Goal: Task Accomplishment & Management: Manage account settings

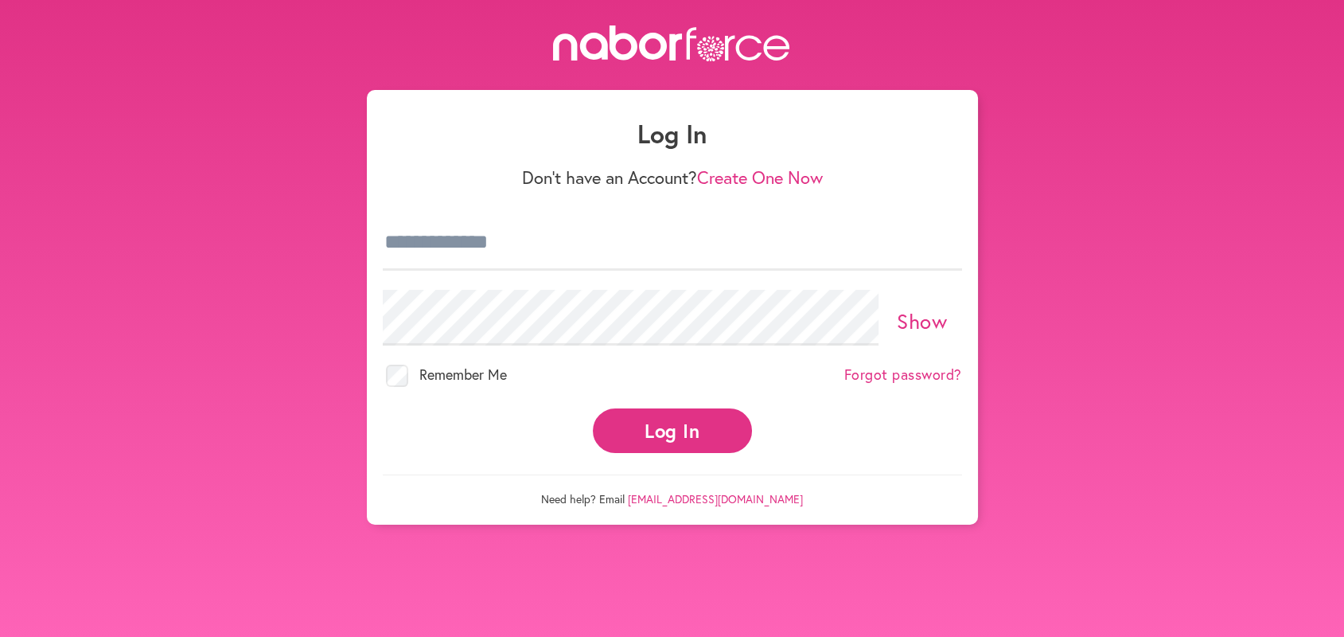
click at [380, 222] on div "Log In Don't have an Account? Create One Now Show Remember Me Forgot password? …" at bounding box center [672, 307] width 611 height 435
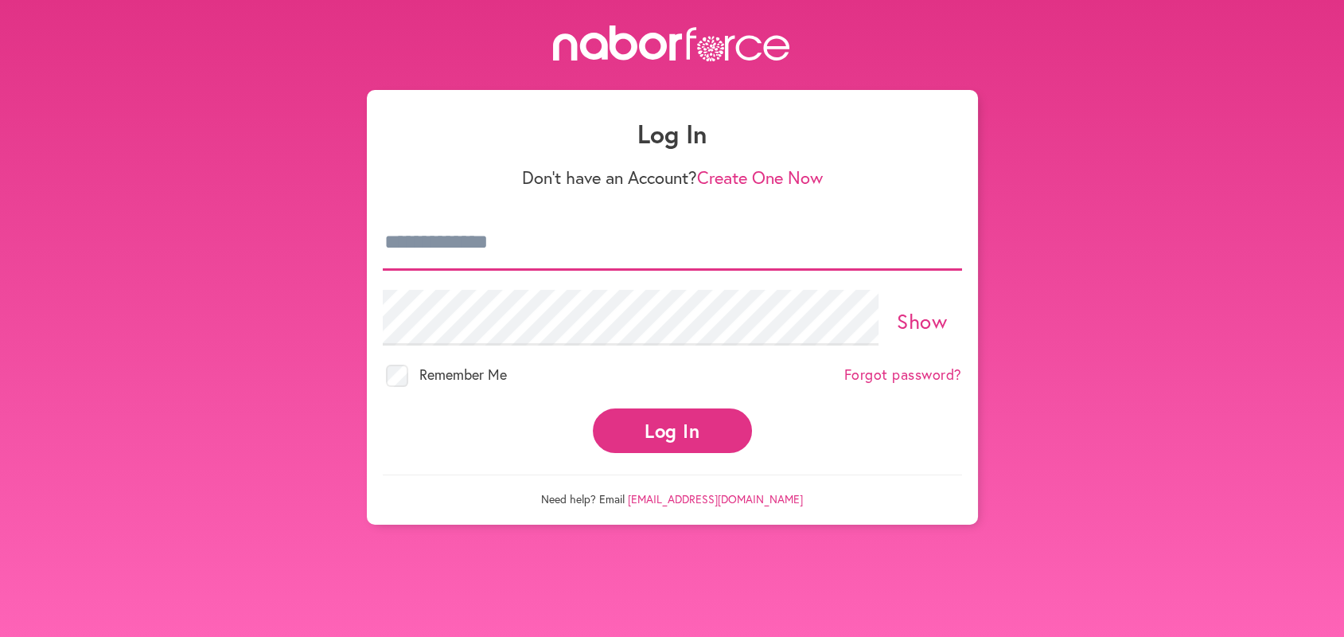
click at [396, 236] on input "email" at bounding box center [672, 243] width 579 height 56
type input "**********"
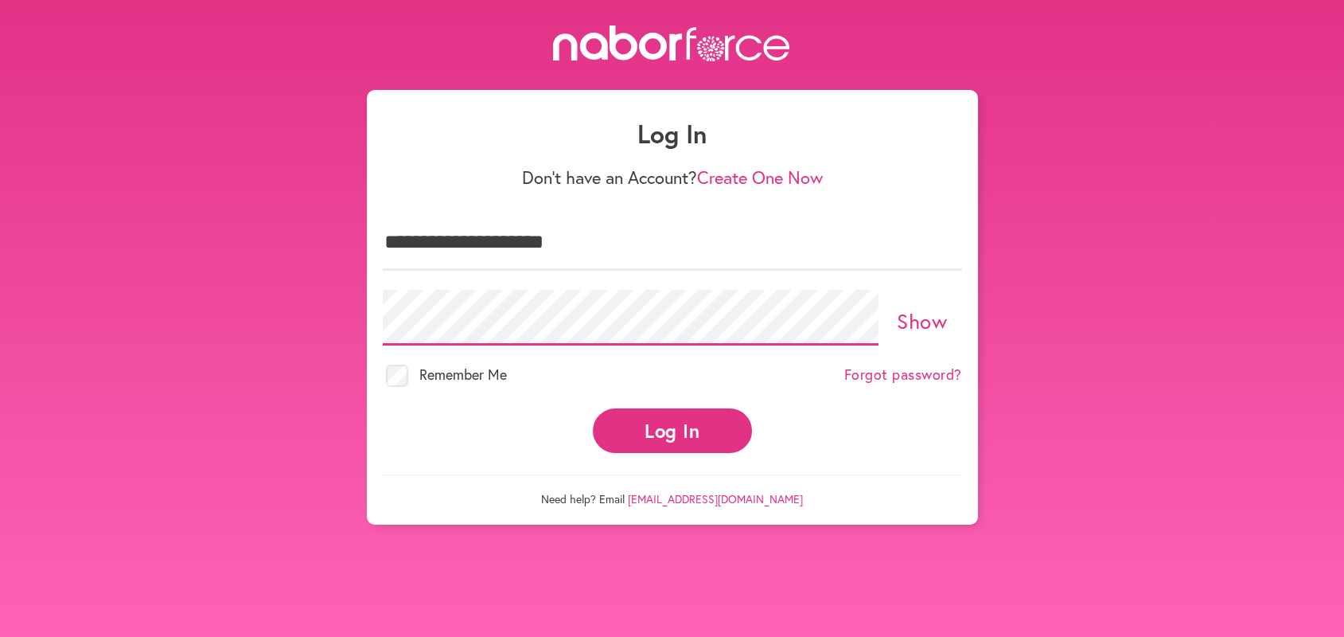
click at [593, 408] on button "Log In" at bounding box center [672, 430] width 159 height 44
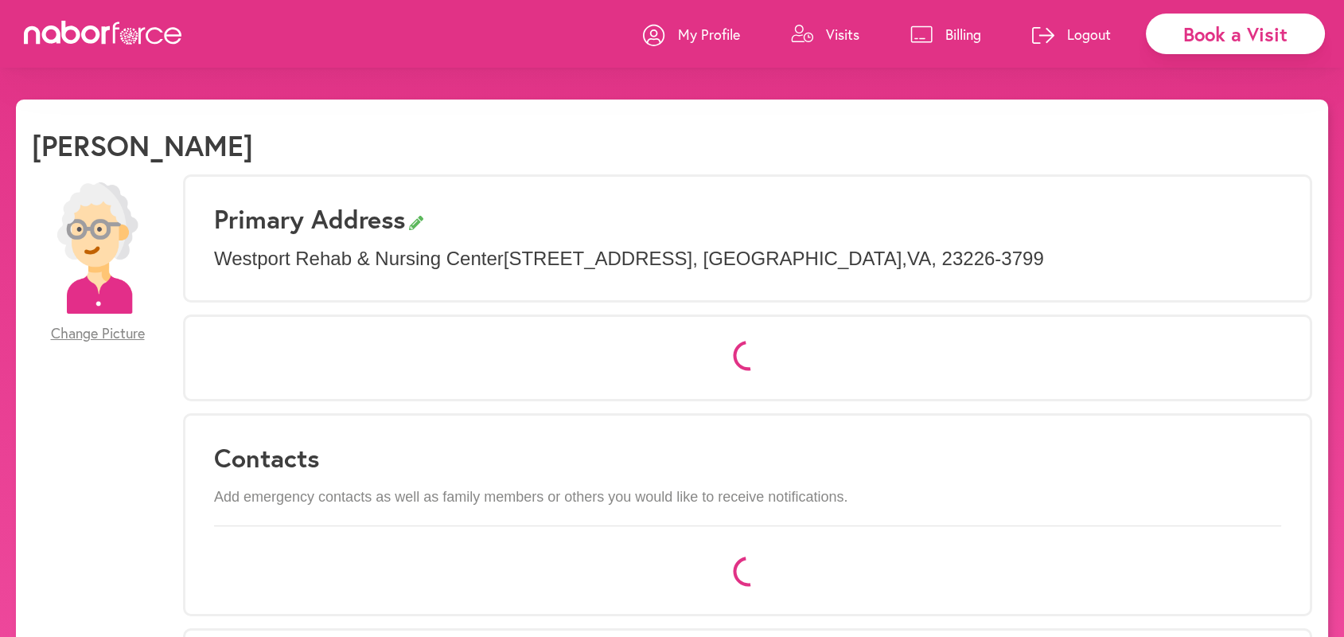
select select "*"
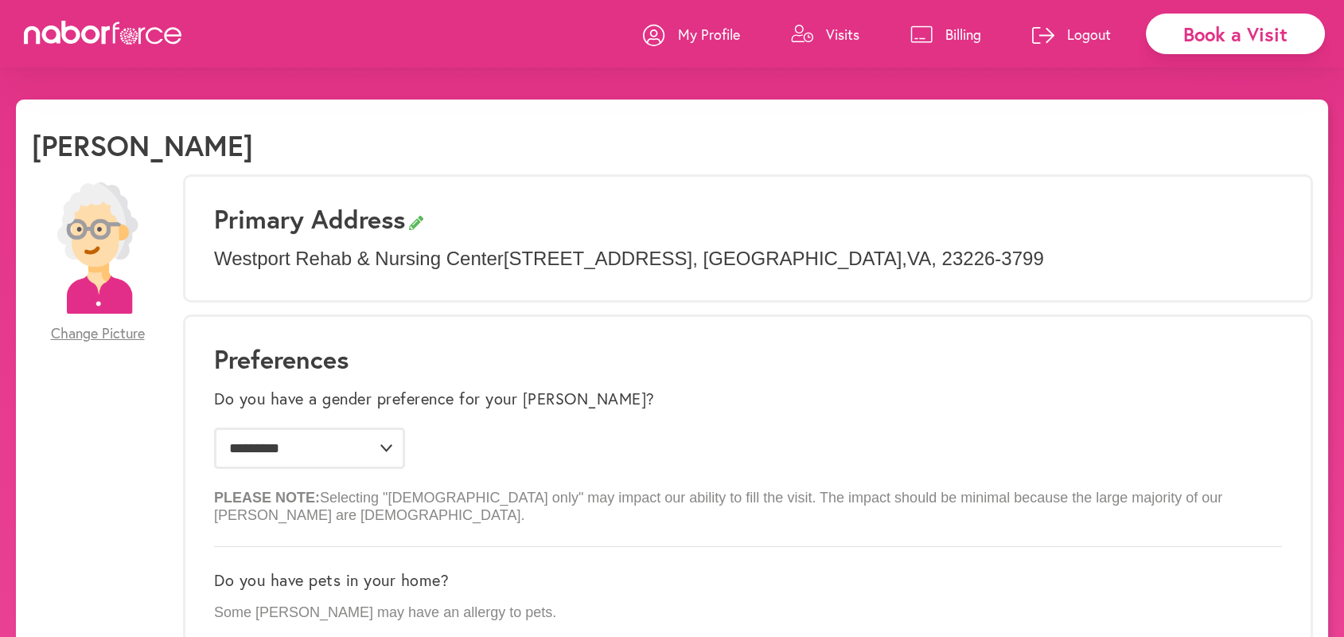
click at [844, 35] on p "Visits" at bounding box center [842, 34] width 33 height 19
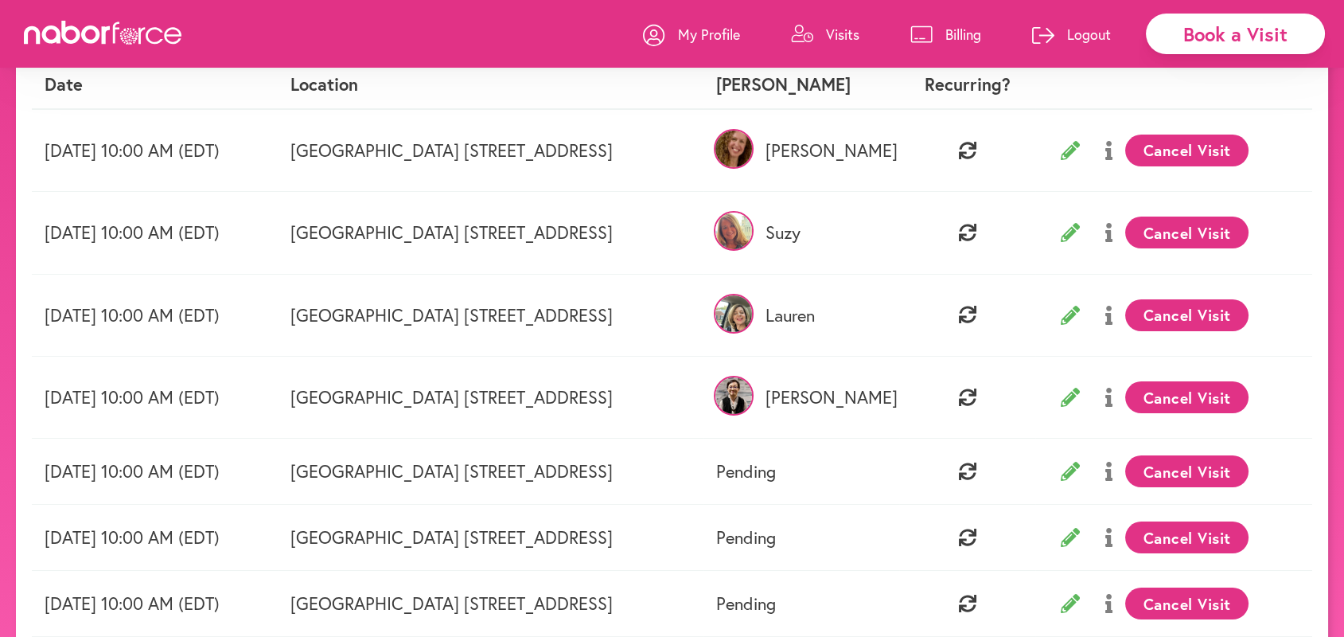
scroll to position [177, 0]
click at [1248, 394] on button "Cancel Visit" at bounding box center [1187, 396] width 123 height 32
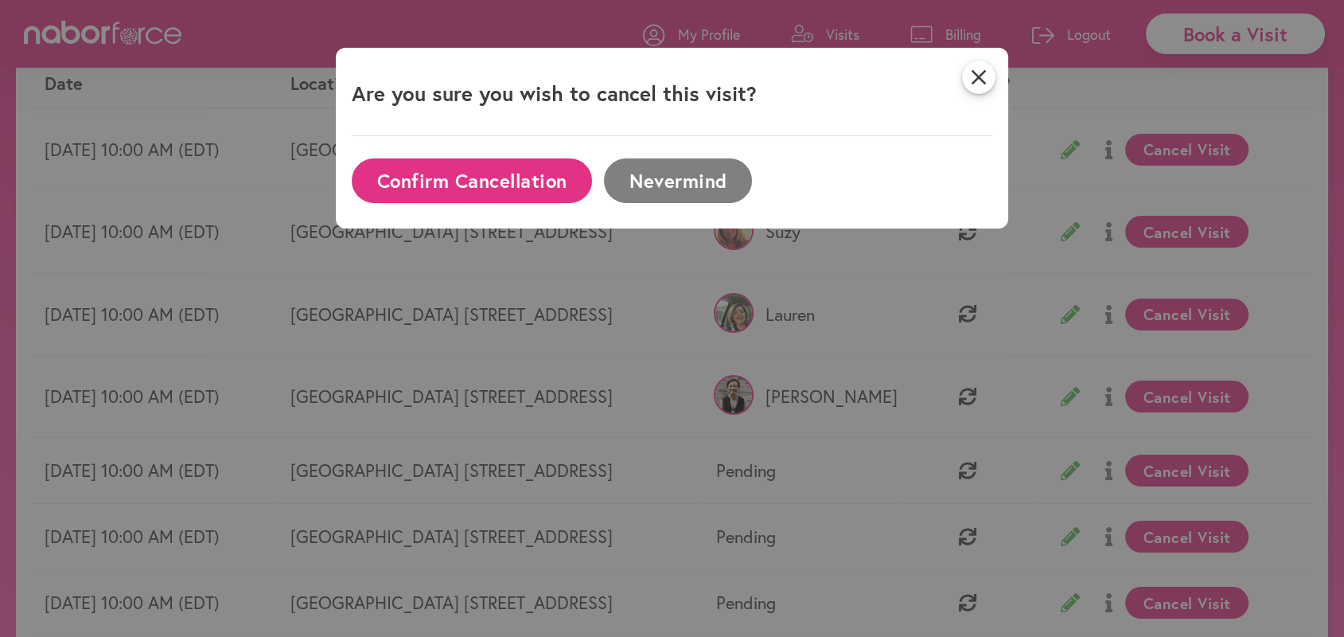
click at [474, 177] on button "Confirm Cancellation" at bounding box center [472, 180] width 240 height 44
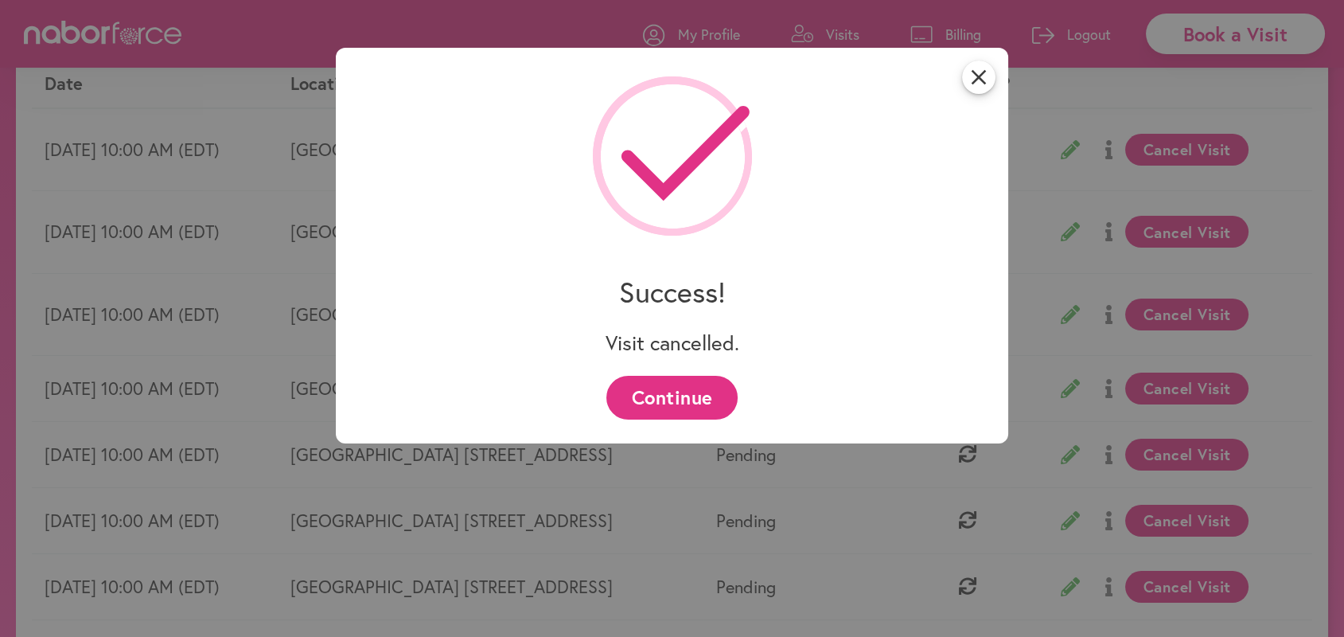
click at [657, 396] on button "Continue" at bounding box center [672, 398] width 131 height 44
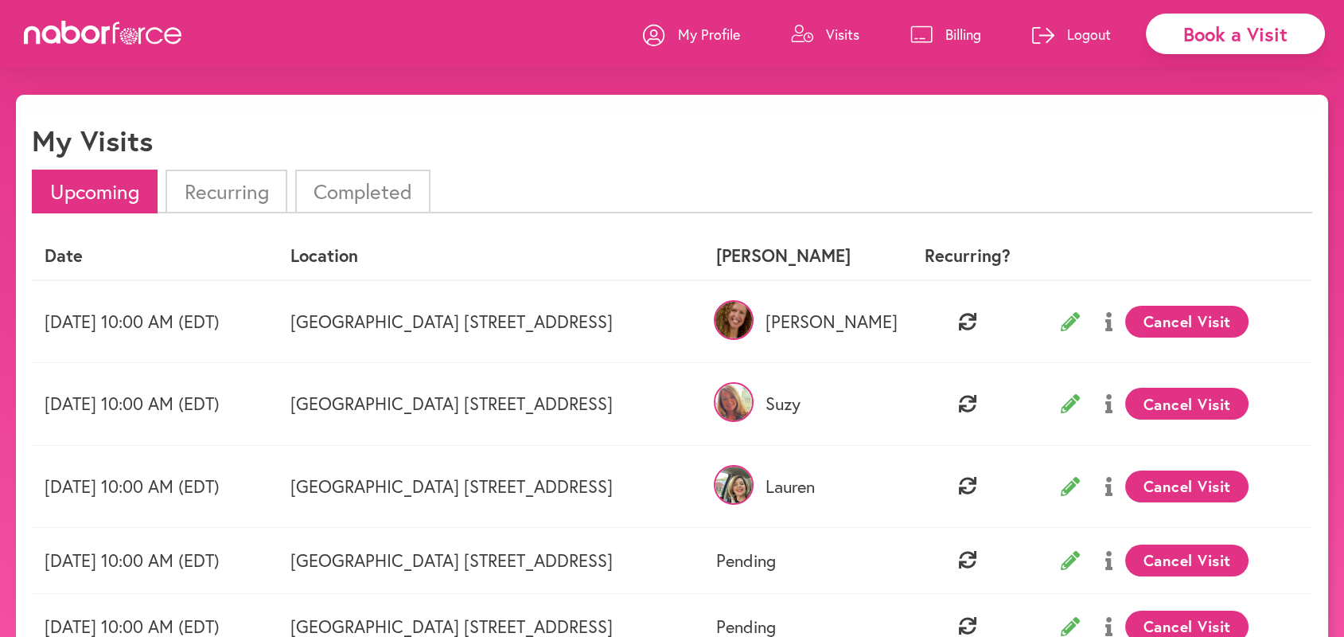
scroll to position [0, 0]
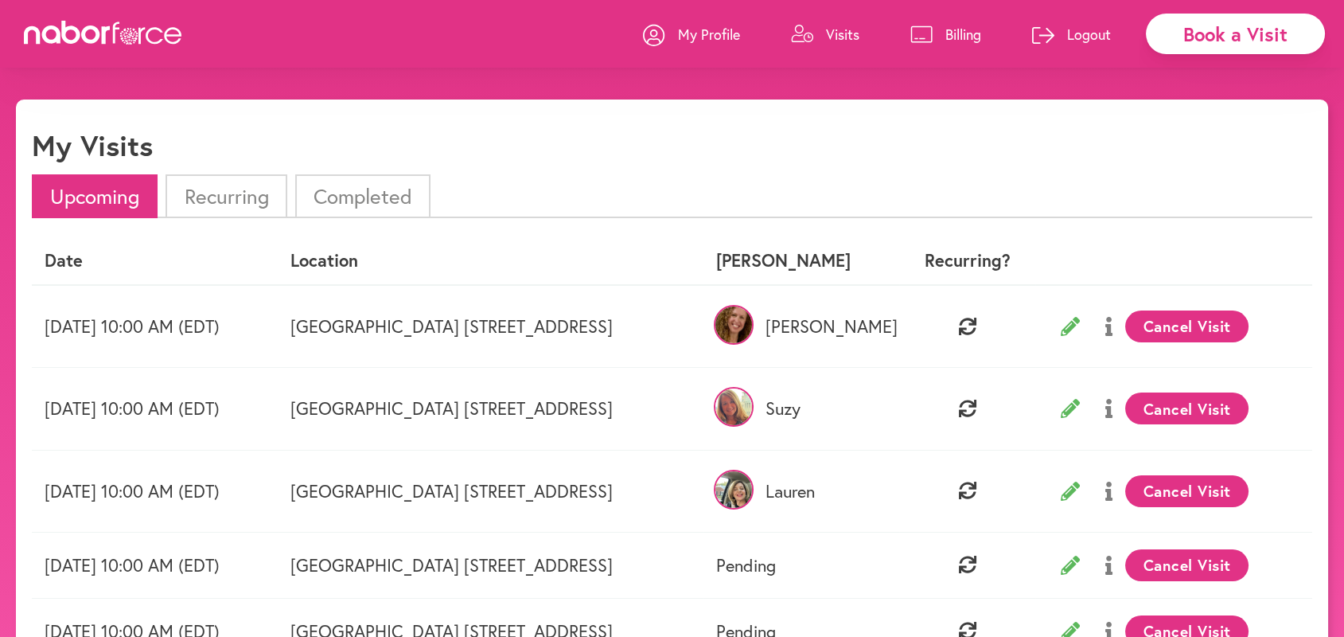
click at [1086, 33] on p "Logout" at bounding box center [1089, 34] width 44 height 19
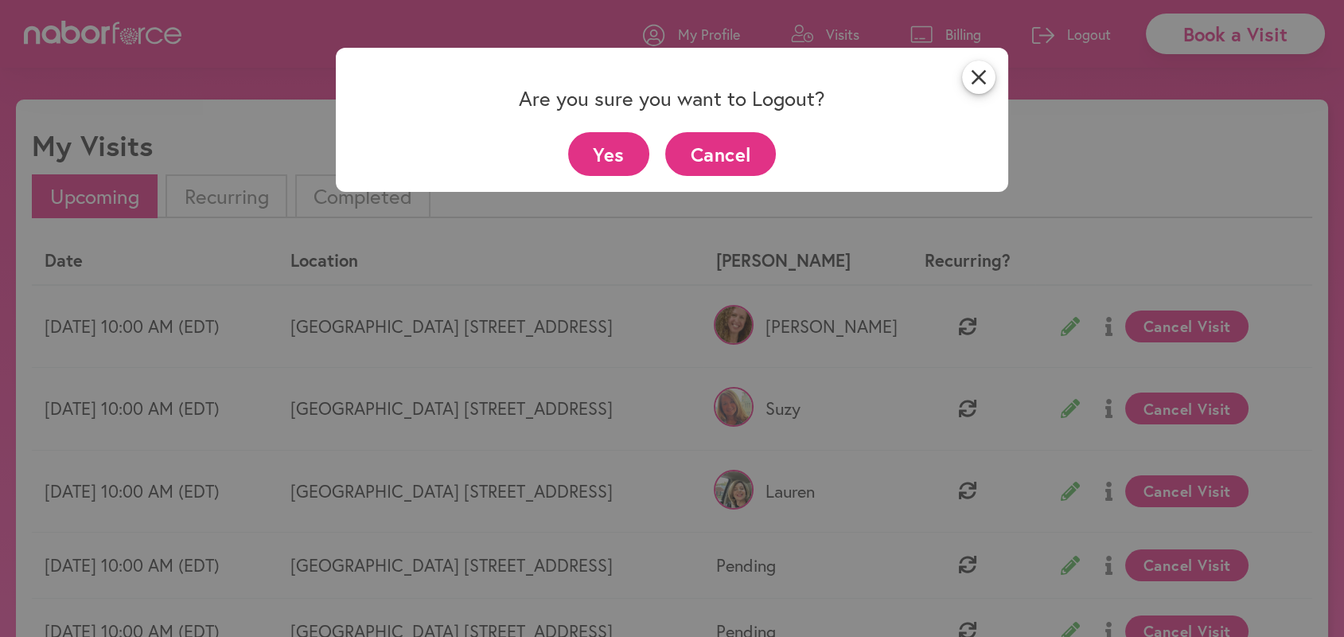
click at [598, 159] on button "Yes" at bounding box center [609, 154] width 82 height 44
